Goal: Information Seeking & Learning: Learn about a topic

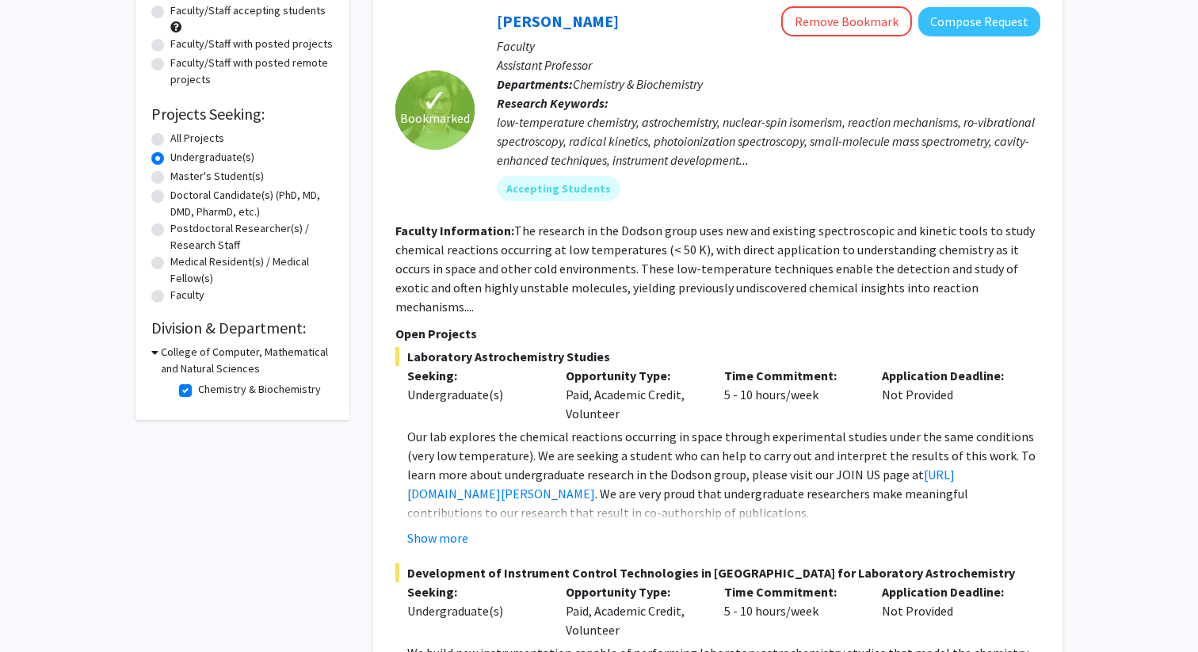
scroll to position [185, 0]
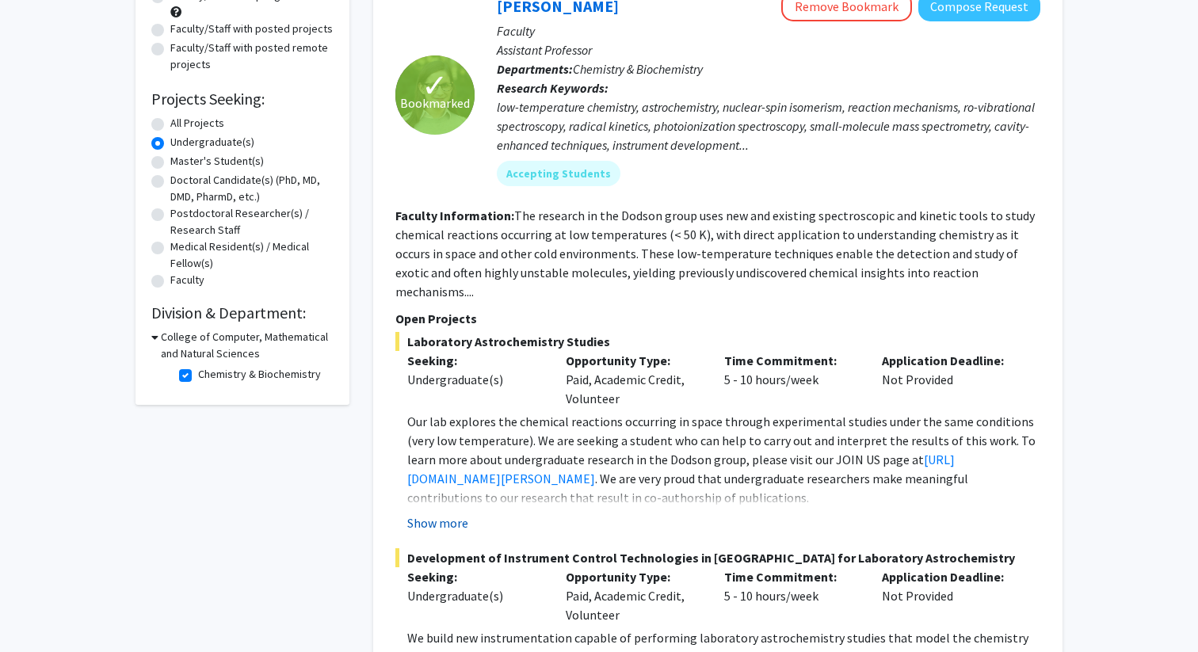
click at [427, 513] on button "Show more" at bounding box center [437, 522] width 61 height 19
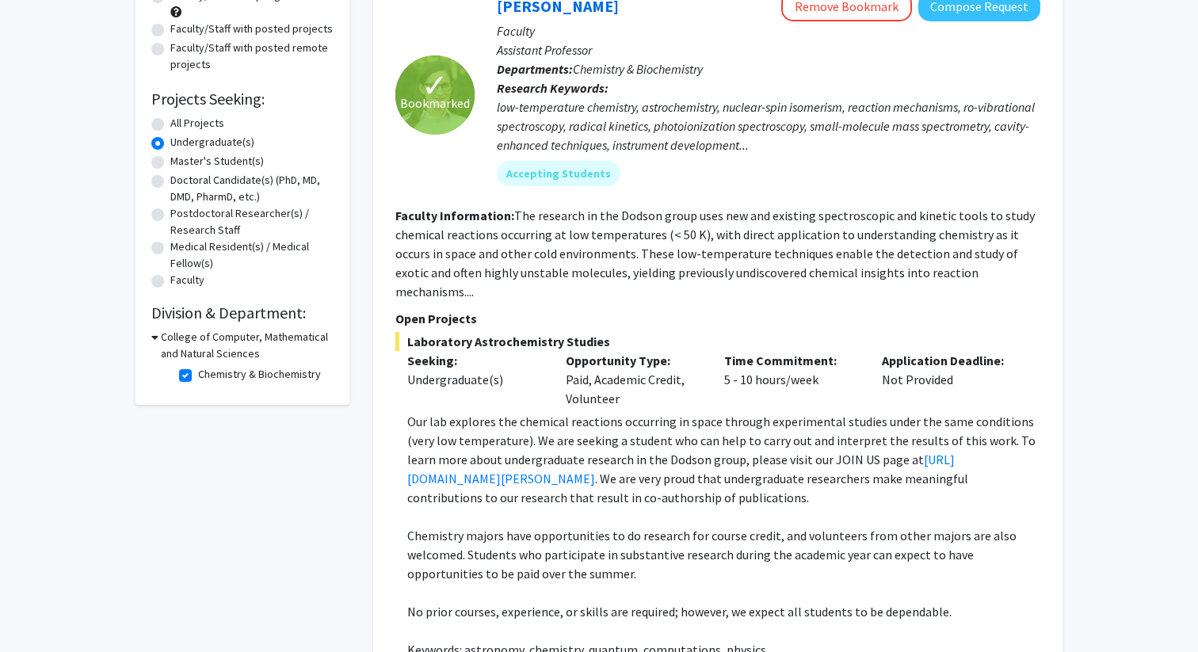
click at [650, 482] on p "Our lab explores the chemical reactions occurring in space through experimental…" at bounding box center [723, 459] width 633 height 95
click at [661, 481] on p "Our lab explores the chemical reactions occurring in space through experimental…" at bounding box center [723, 459] width 633 height 95
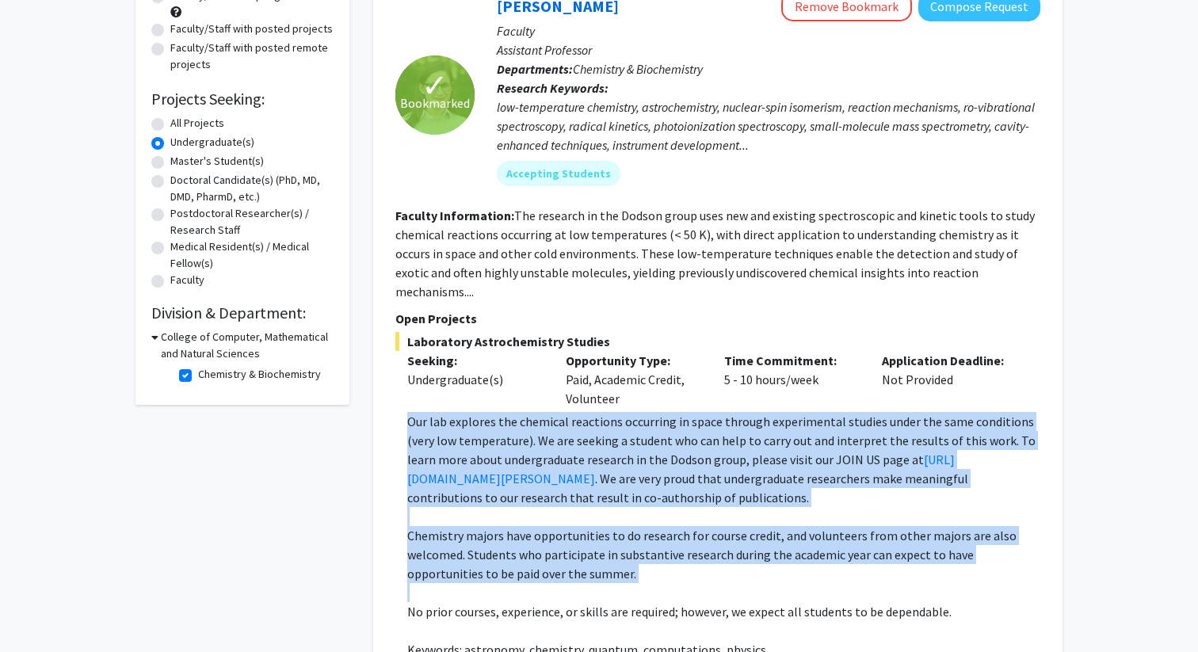
drag, startPoint x: 661, startPoint y: 481, endPoint x: 765, endPoint y: 540, distance: 119.6
click at [765, 540] on div "Our lab explores the chemical reactions occurring in space through experimental…" at bounding box center [723, 554] width 633 height 285
click at [765, 540] on p "Chemistry majors have opportunities to do research for course credit, and volun…" at bounding box center [723, 554] width 633 height 57
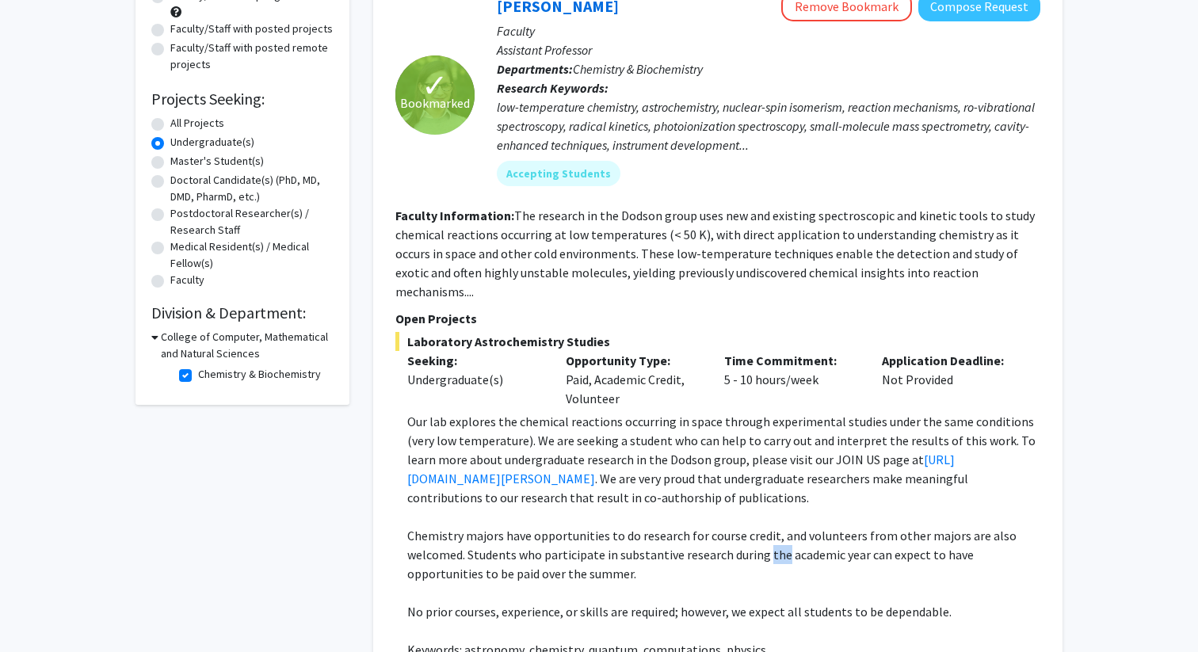
click at [765, 540] on p "Chemistry majors have opportunities to do research for course credit, and volun…" at bounding box center [723, 554] width 633 height 57
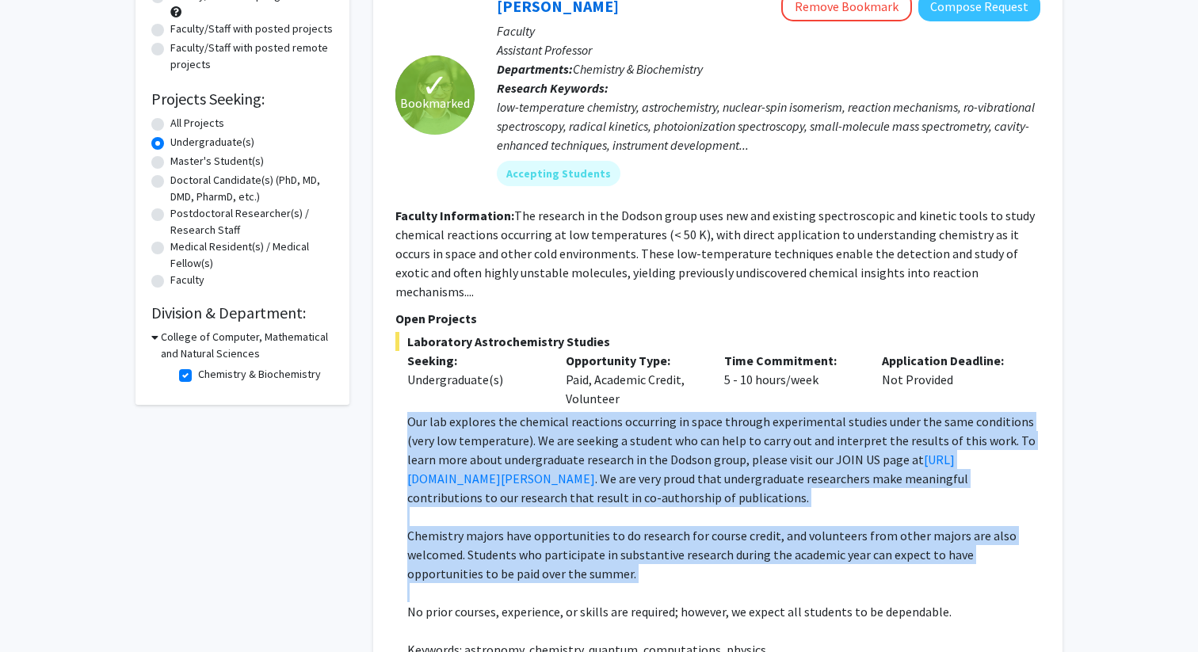
drag, startPoint x: 765, startPoint y: 540, endPoint x: 742, endPoint y: 472, distance: 71.9
click at [744, 473] on div "Our lab explores the chemical reactions occurring in space through experimental…" at bounding box center [723, 554] width 633 height 285
click at [742, 472] on p "Our lab explores the chemical reactions occurring in space through experimental…" at bounding box center [723, 459] width 633 height 95
